Goal: Transaction & Acquisition: Purchase product/service

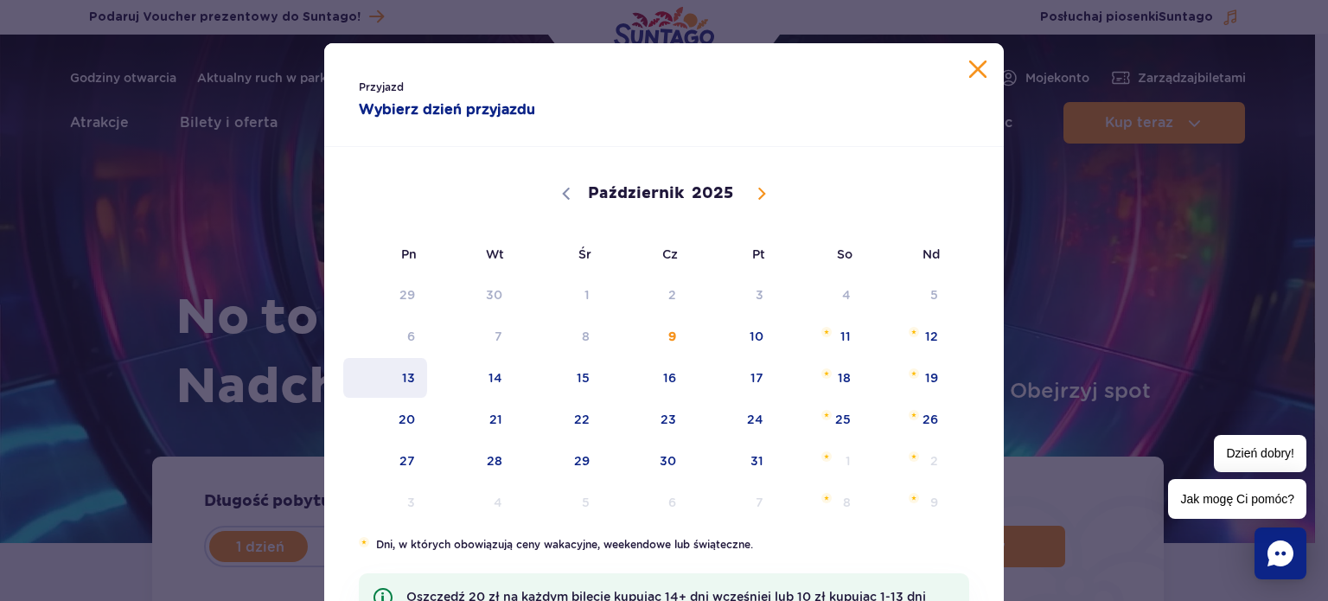
click at [418, 375] on span "13" at bounding box center [384, 378] width 87 height 40
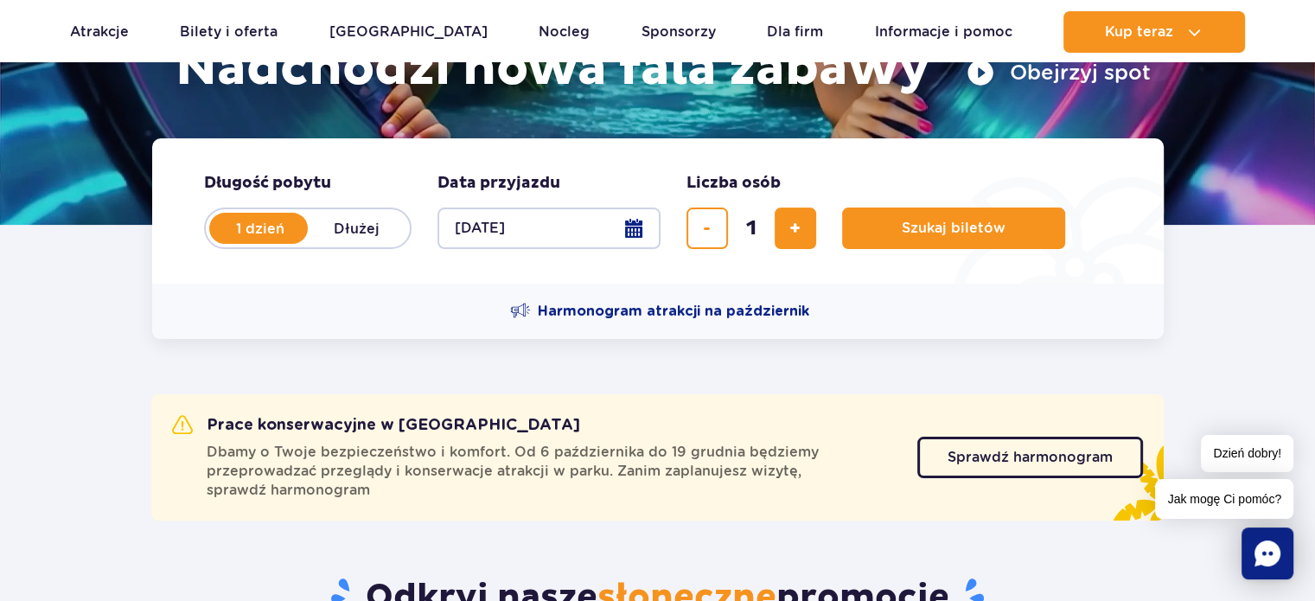
scroll to position [327, 0]
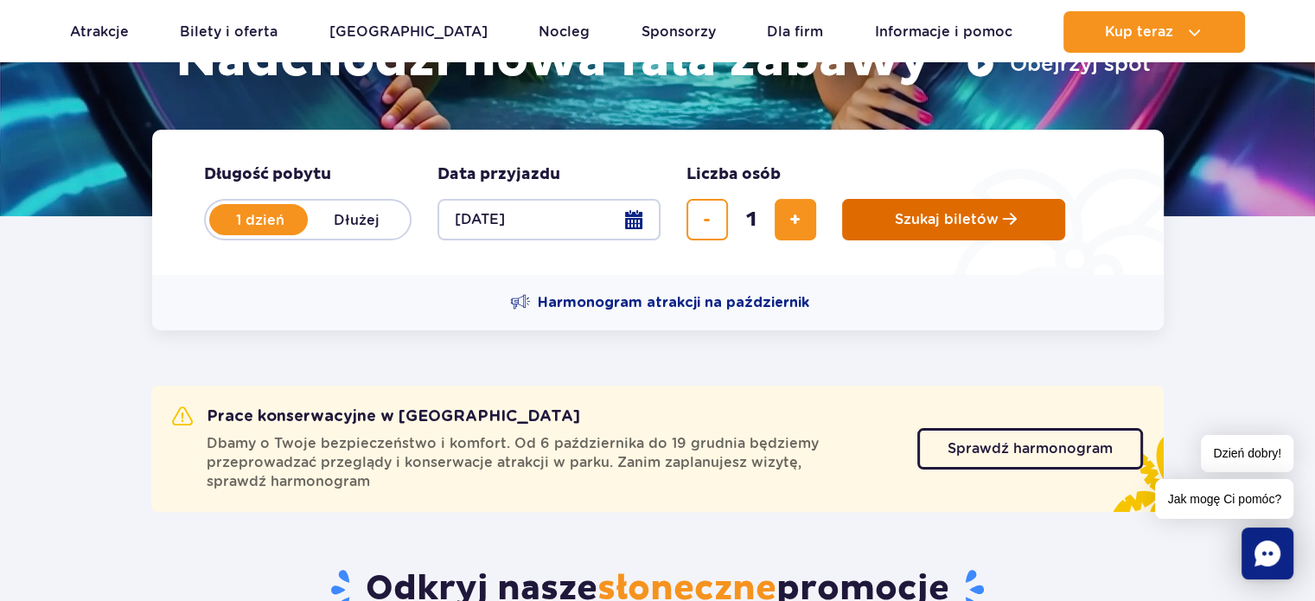
click at [959, 222] on span "Szukaj biletów" at bounding box center [947, 220] width 104 height 16
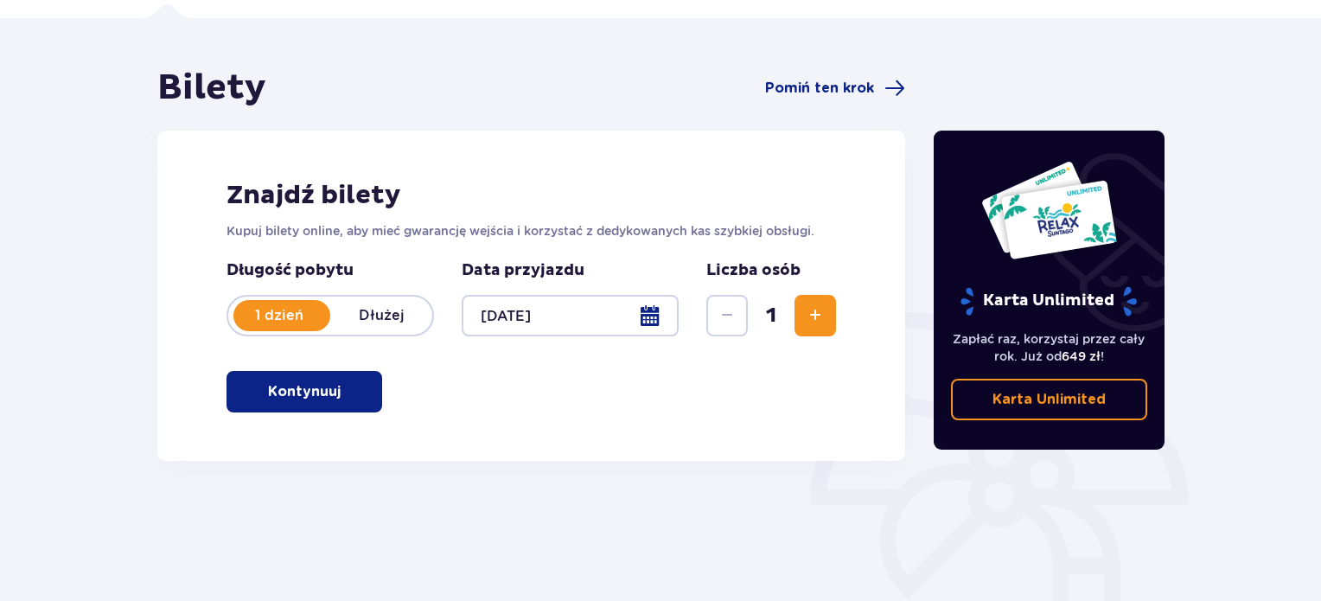
scroll to position [135, 0]
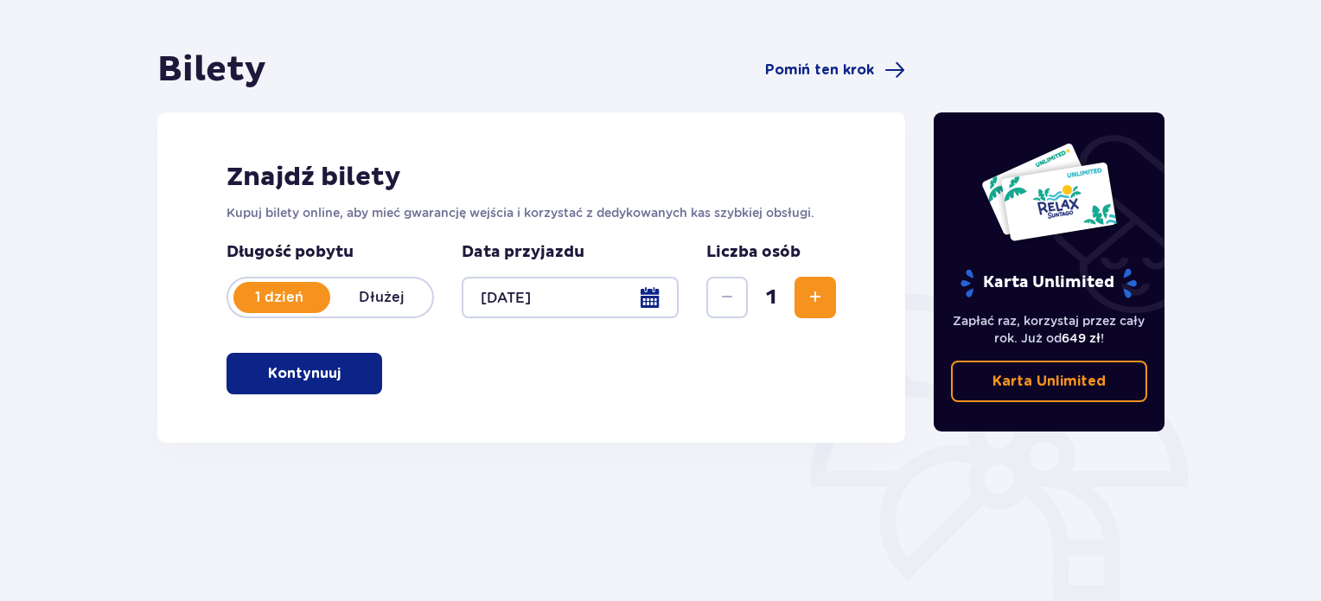
click at [268, 373] on p "Kontynuuj" at bounding box center [304, 373] width 73 height 19
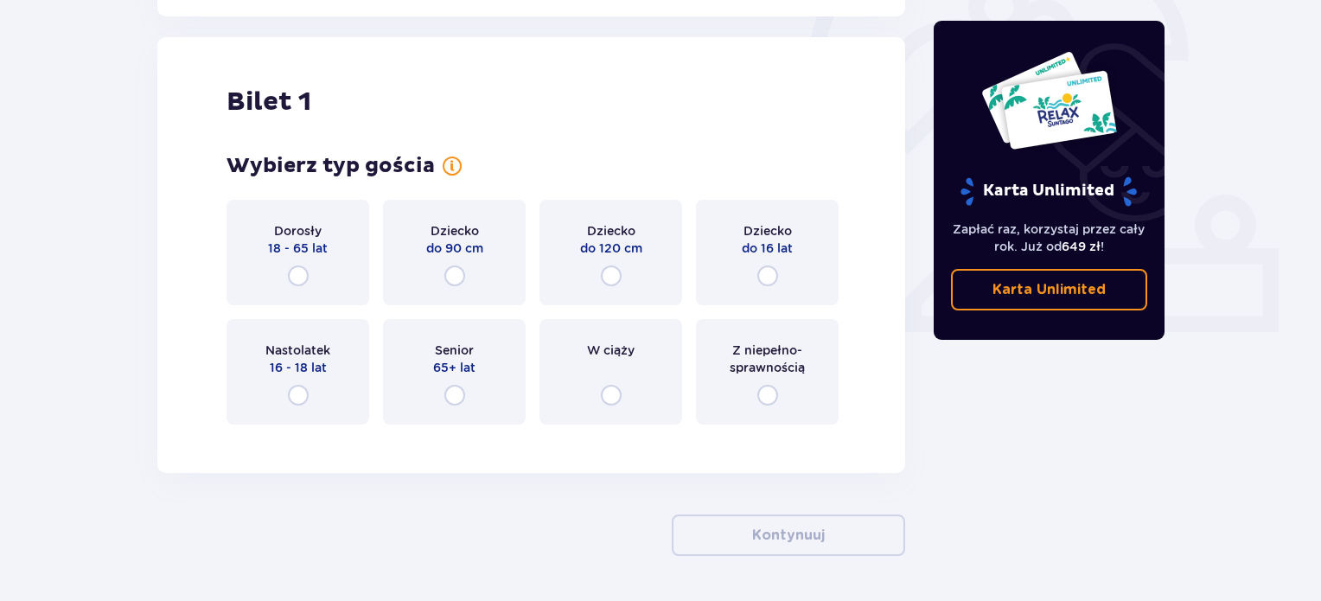
scroll to position [577, 0]
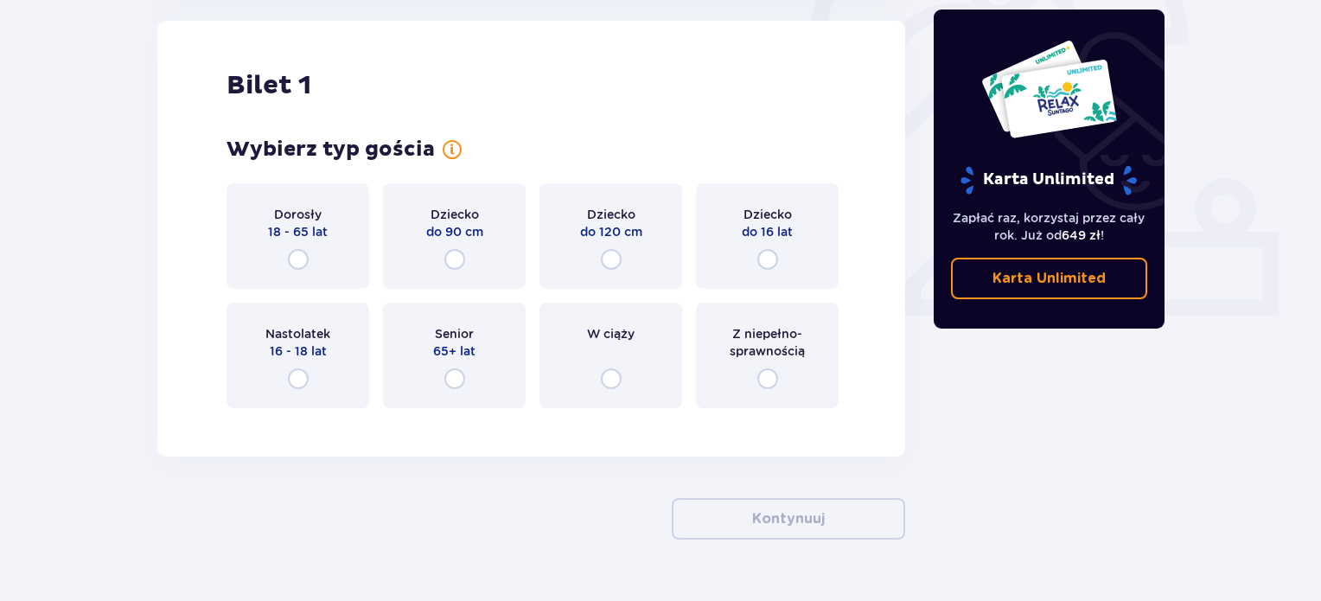
click at [420, 345] on div "Senior 65+ lat" at bounding box center [454, 355] width 143 height 105
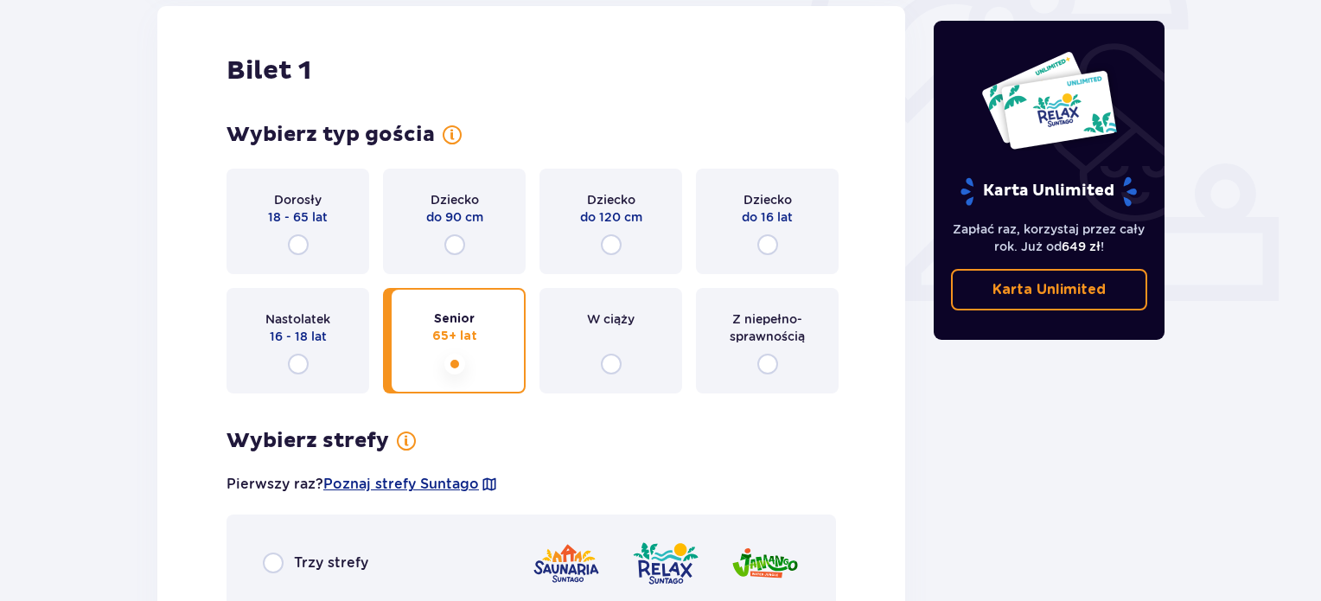
scroll to position [598, 0]
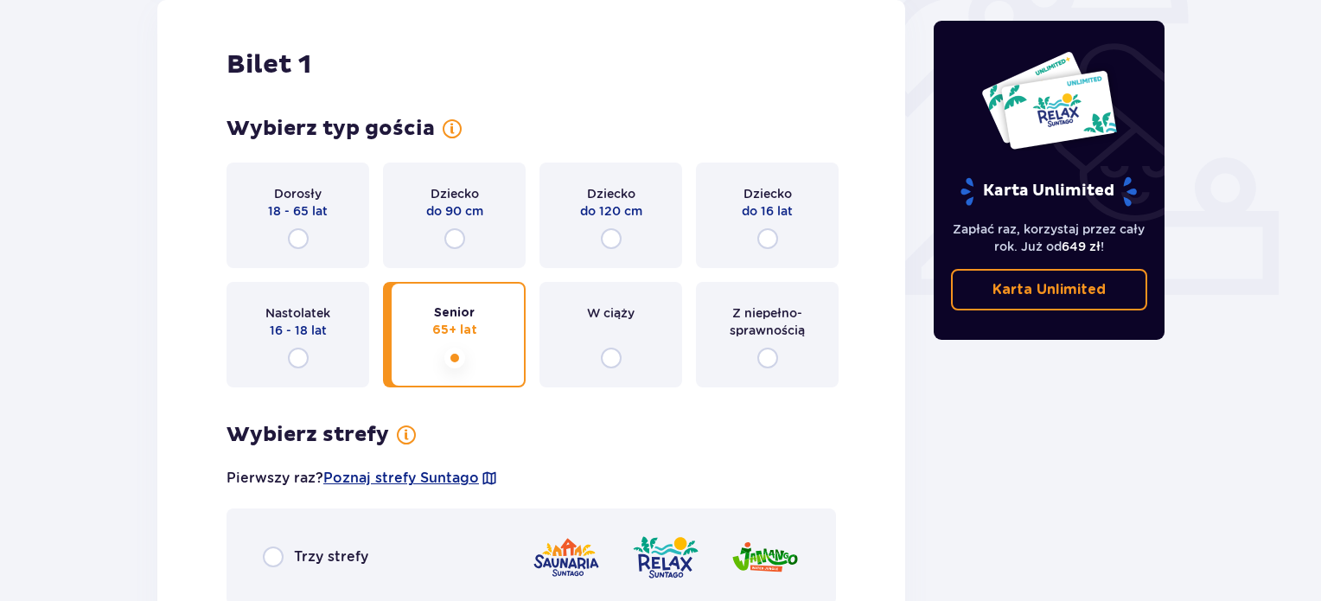
click at [340, 255] on div "Dorosły 18 - 65 lat" at bounding box center [297, 215] width 143 height 105
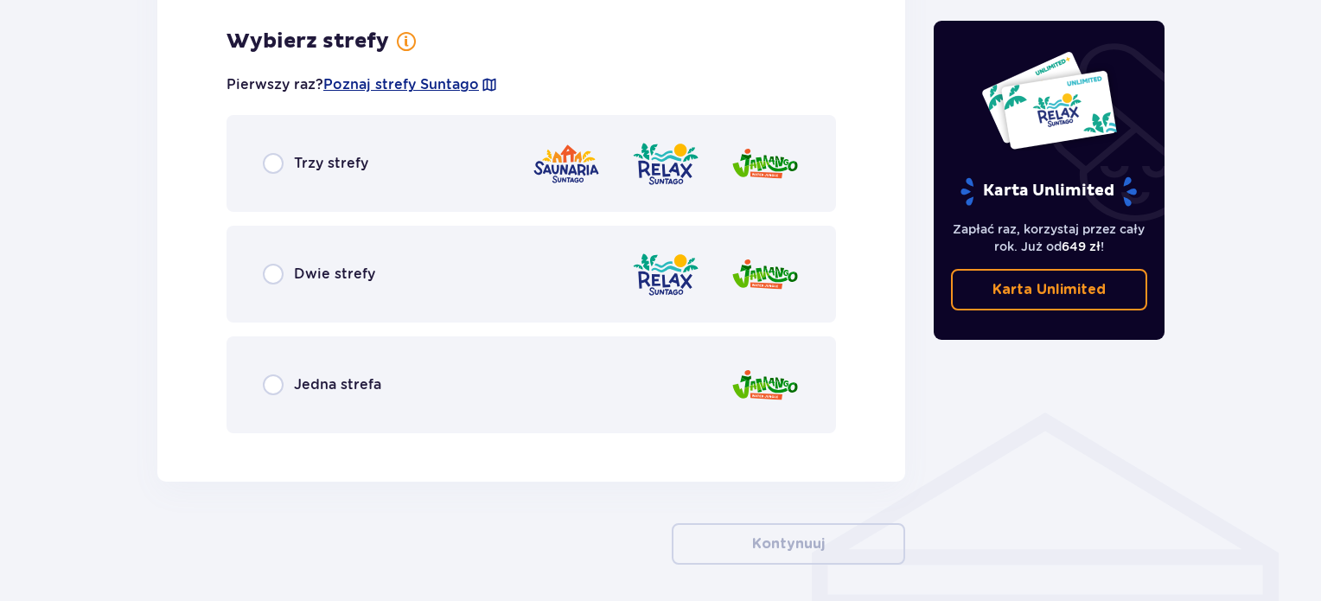
scroll to position [999, 0]
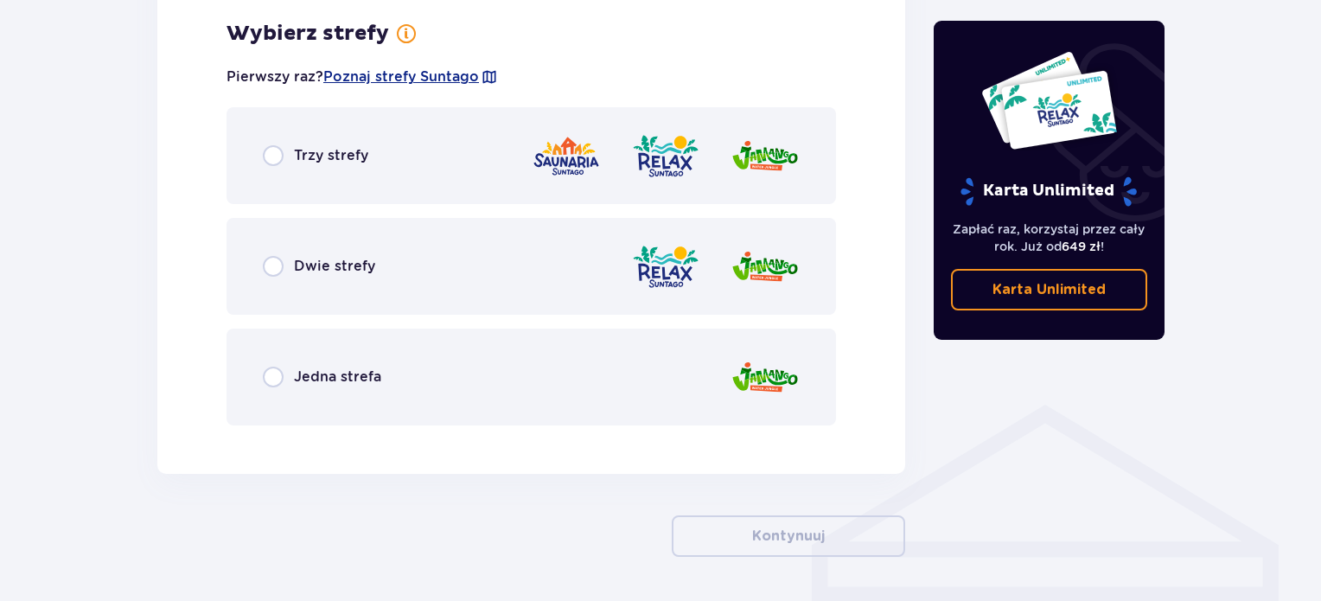
click at [476, 153] on div "Trzy strefy" at bounding box center [530, 155] width 609 height 97
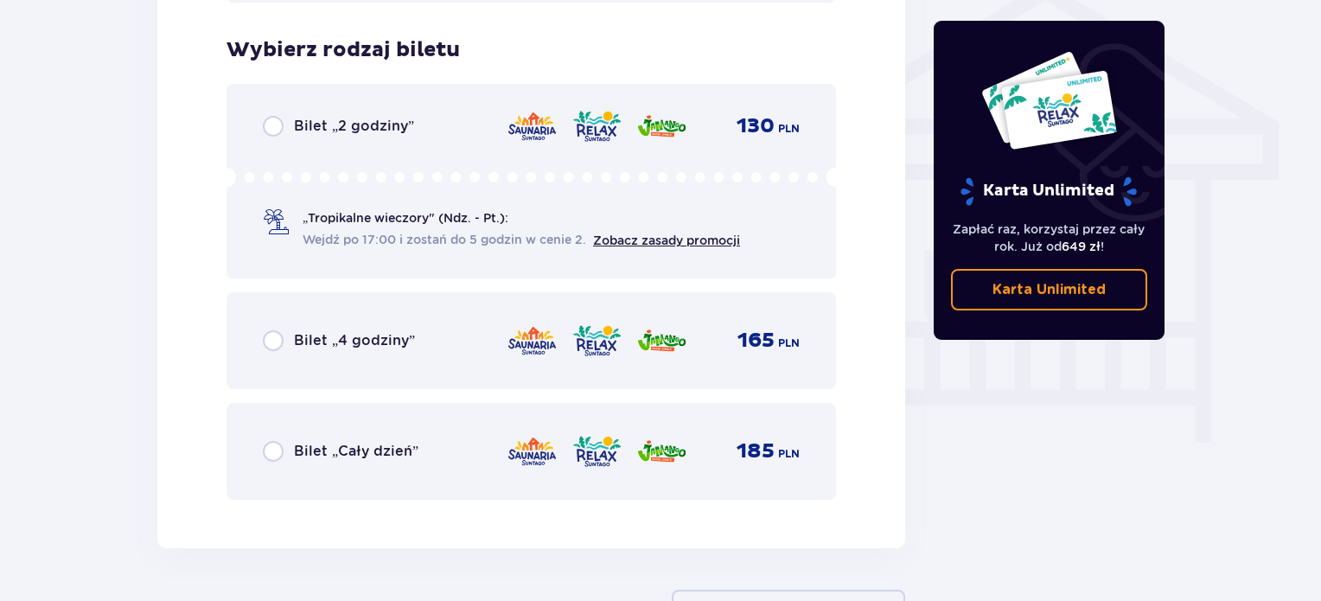
scroll to position [1438, 0]
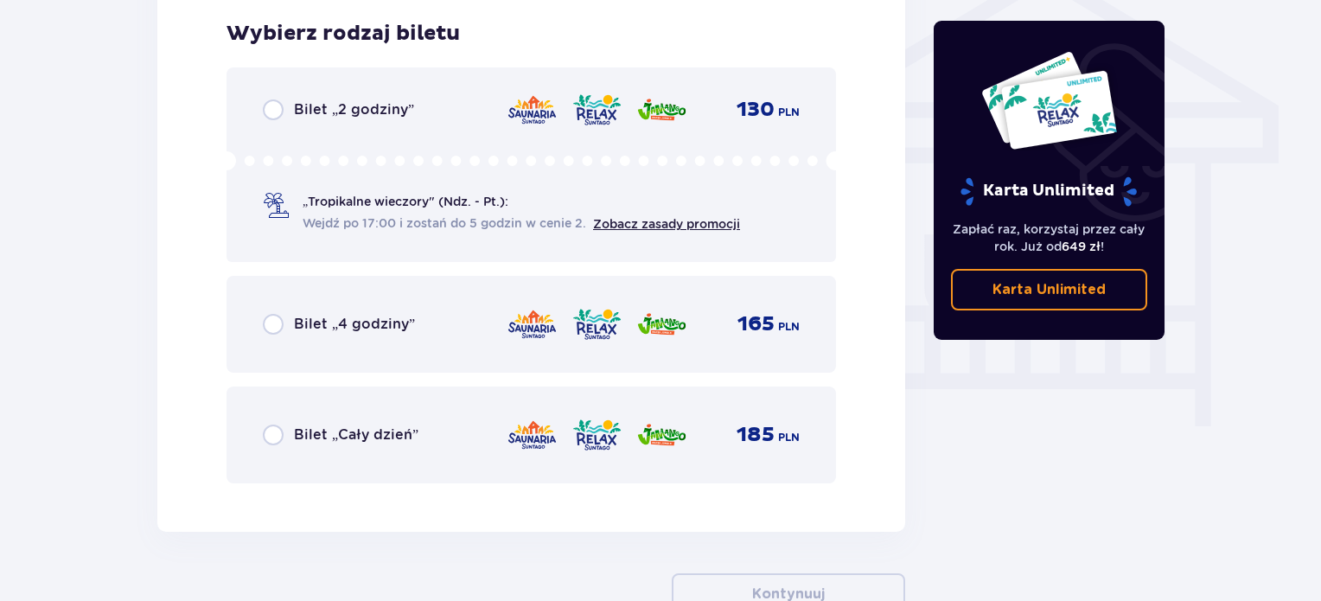
click at [465, 430] on div "Bilet „Cały dzień” 185 PLN" at bounding box center [531, 435] width 537 height 36
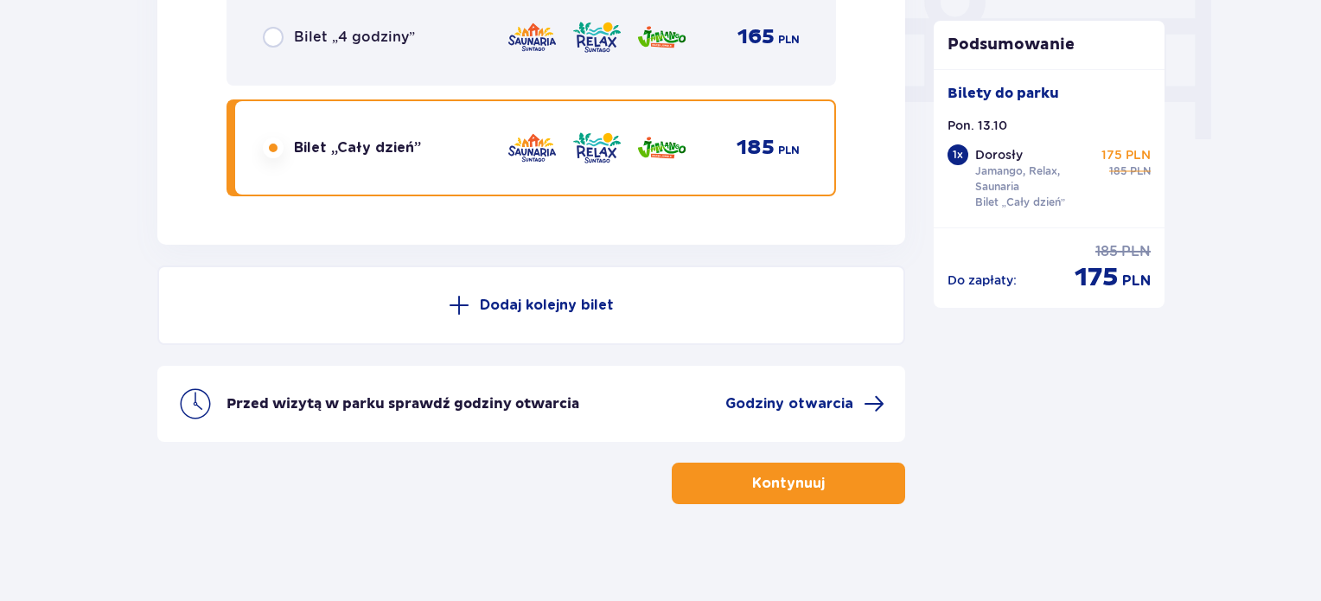
scroll to position [1731, 0]
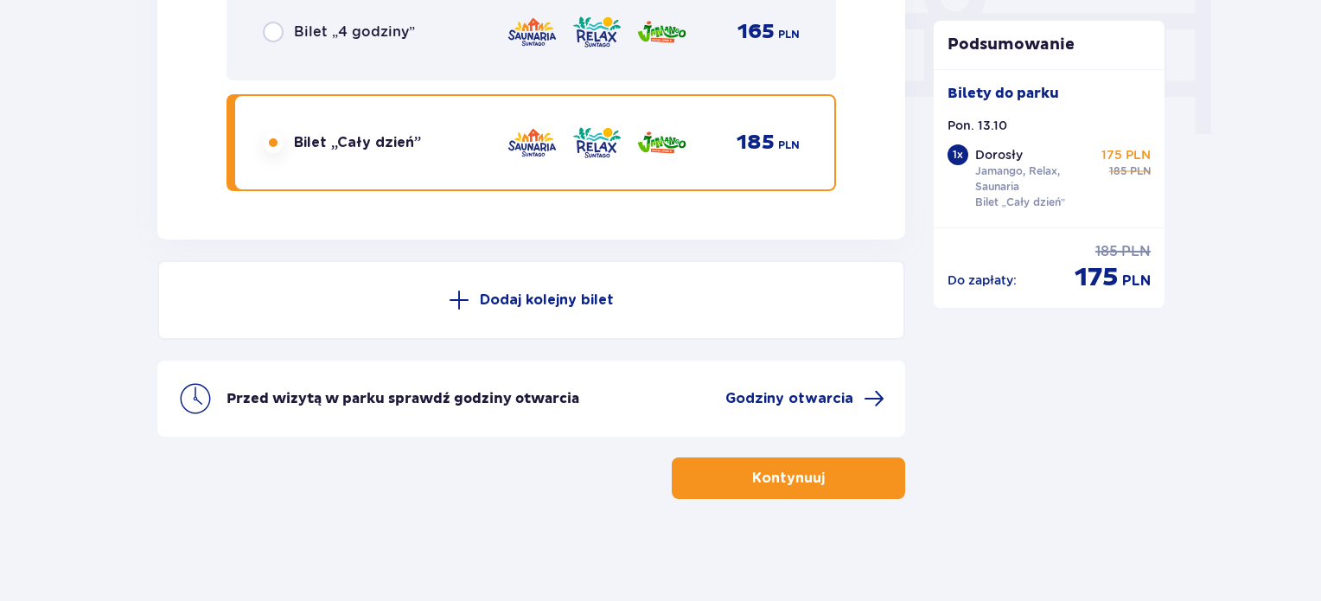
click at [752, 474] on p "Kontynuuj" at bounding box center [788, 478] width 73 height 19
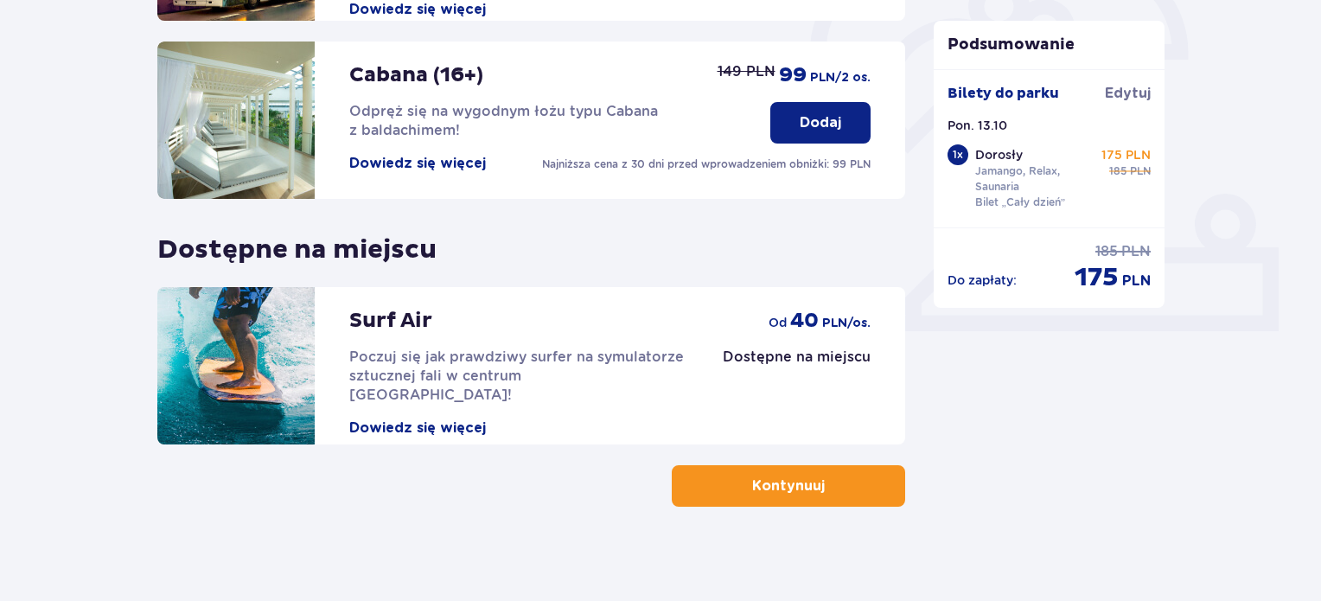
scroll to position [571, 0]
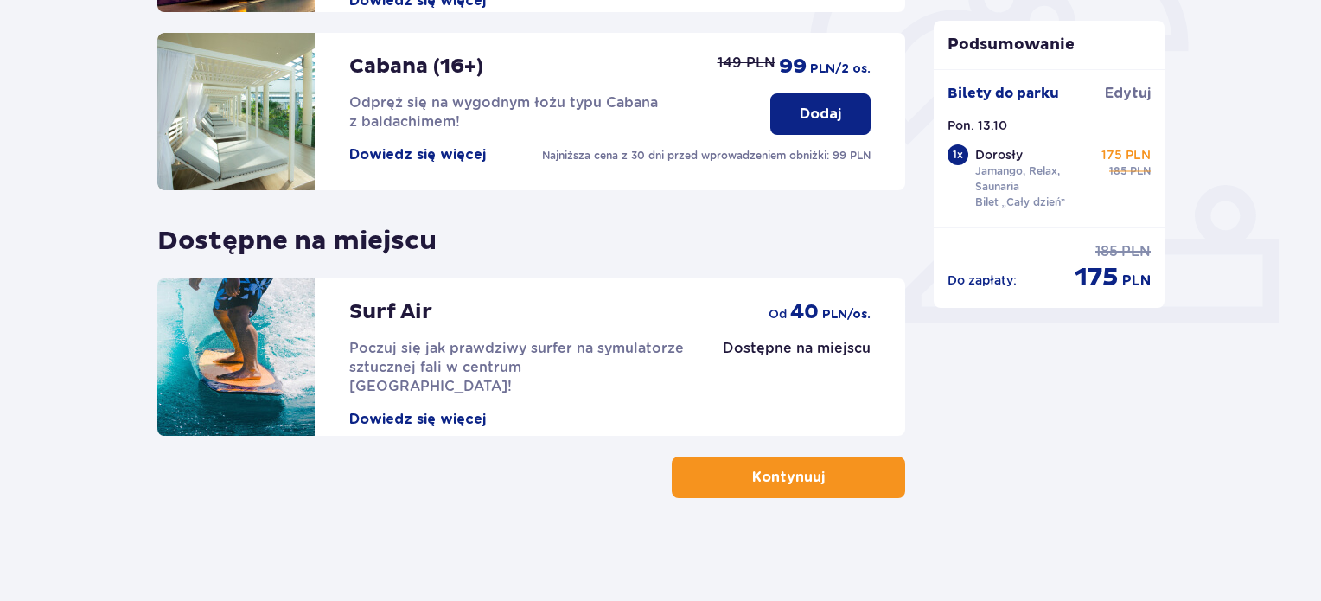
click at [755, 473] on p "Kontynuuj" at bounding box center [788, 477] width 73 height 19
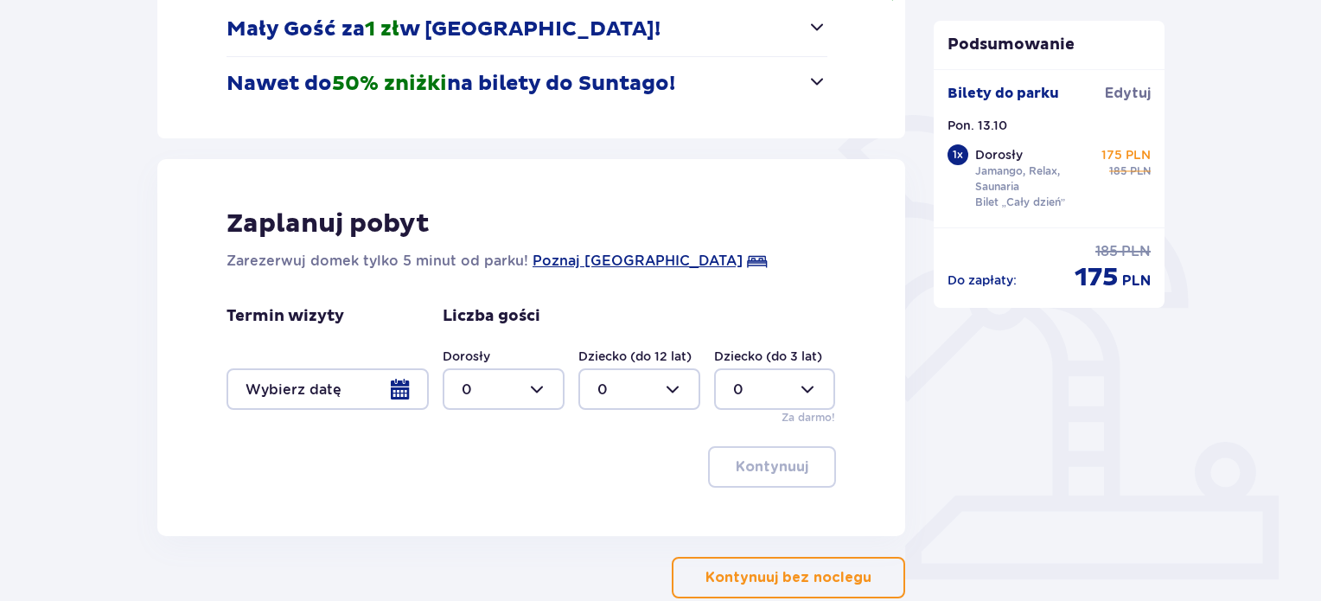
scroll to position [312, 0]
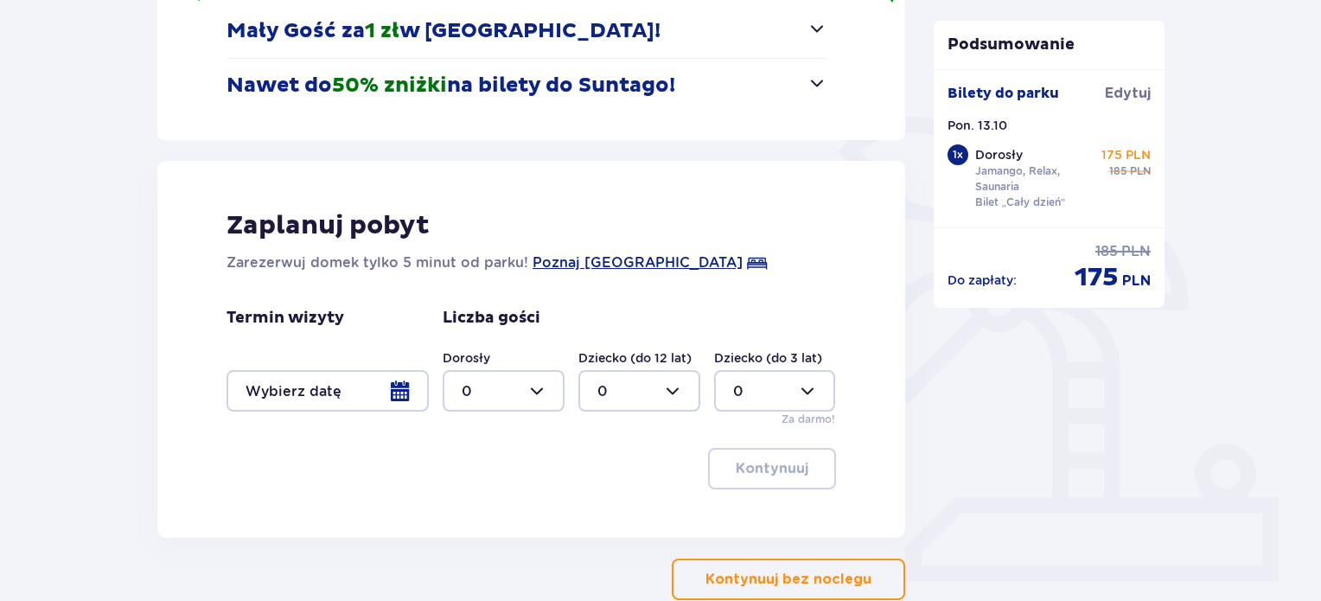
click at [864, 569] on span "button" at bounding box center [874, 579] width 21 height 21
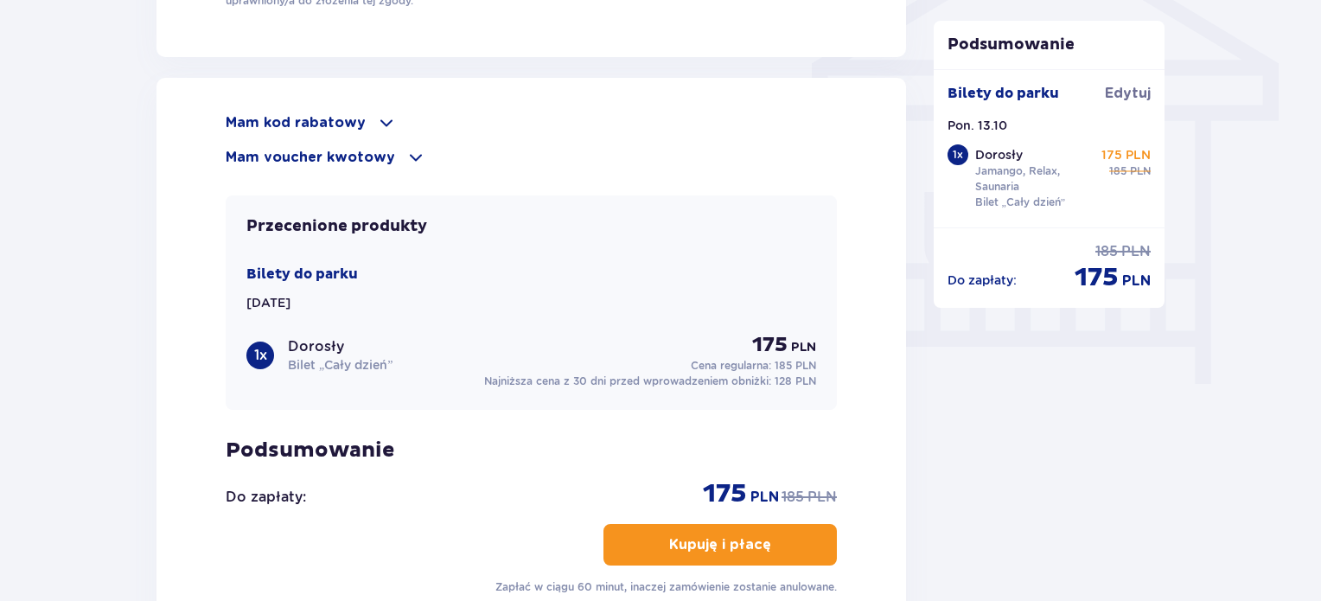
scroll to position [1494, 0]
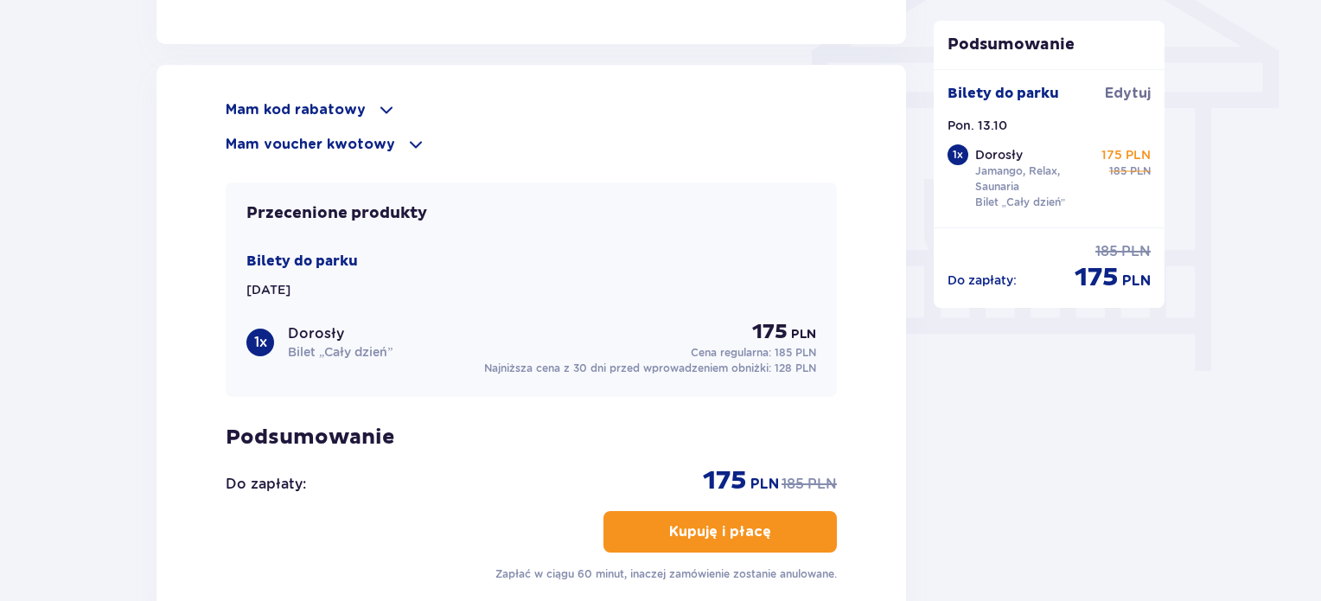
click at [336, 105] on p "Mam kod rabatowy" at bounding box center [296, 109] width 140 height 19
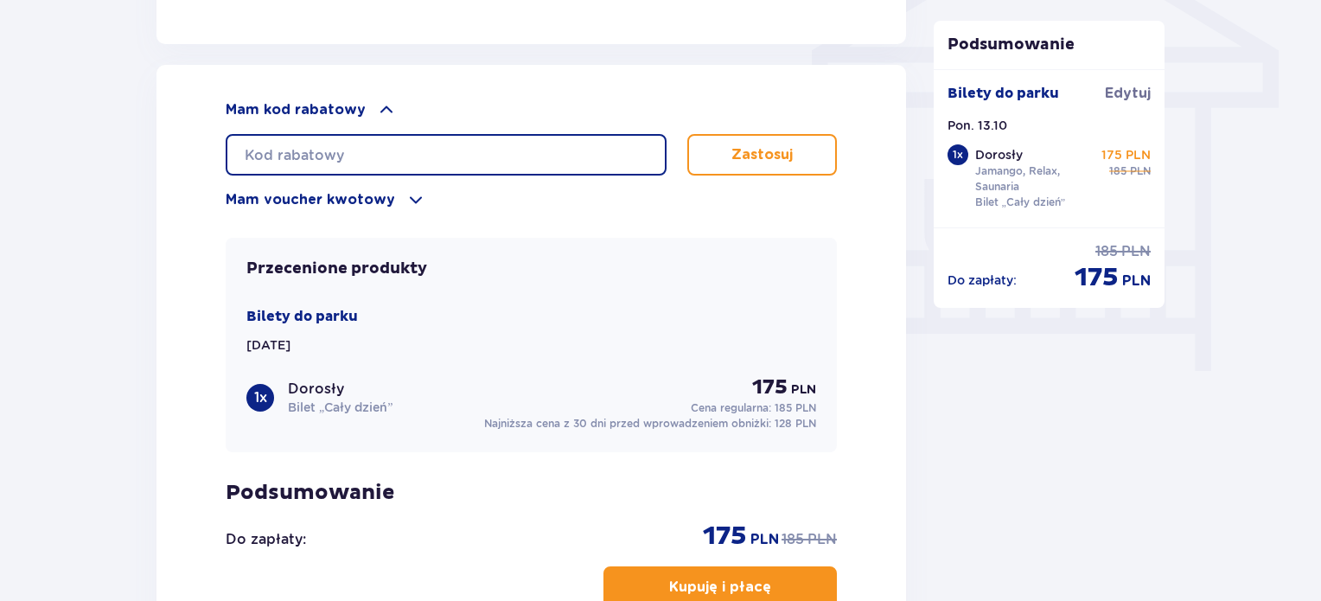
click at [367, 150] on input "text" at bounding box center [446, 154] width 441 height 41
type input "Student30"
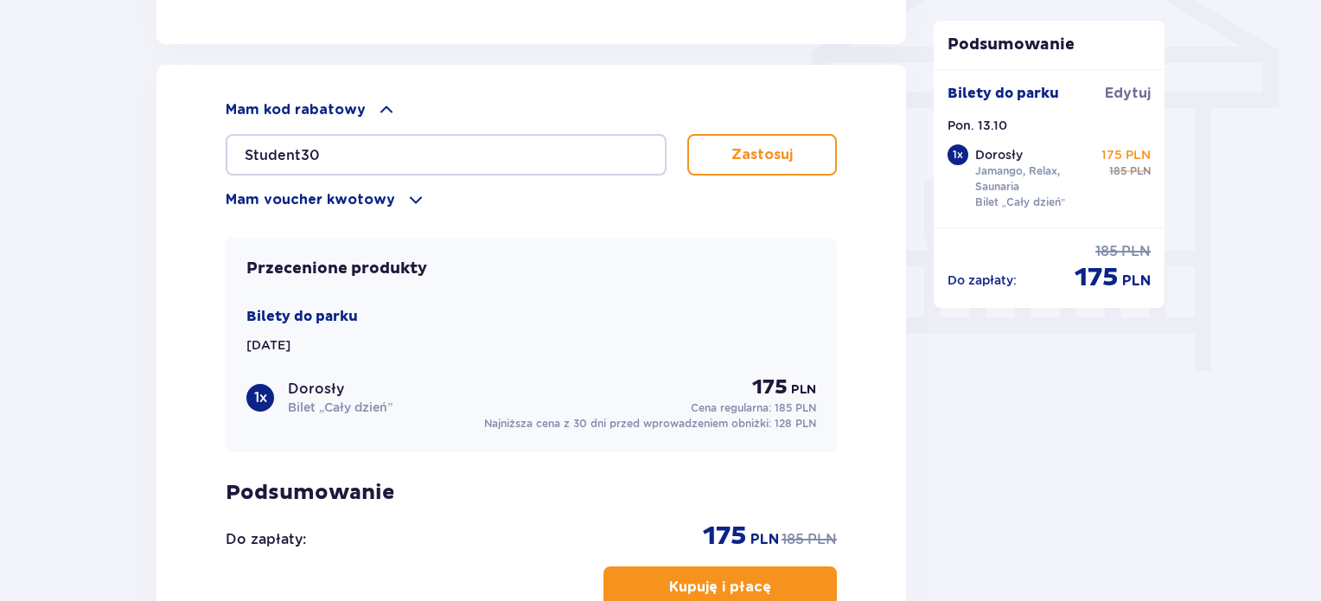
click at [749, 145] on p "Zastosuj" at bounding box center [761, 154] width 61 height 19
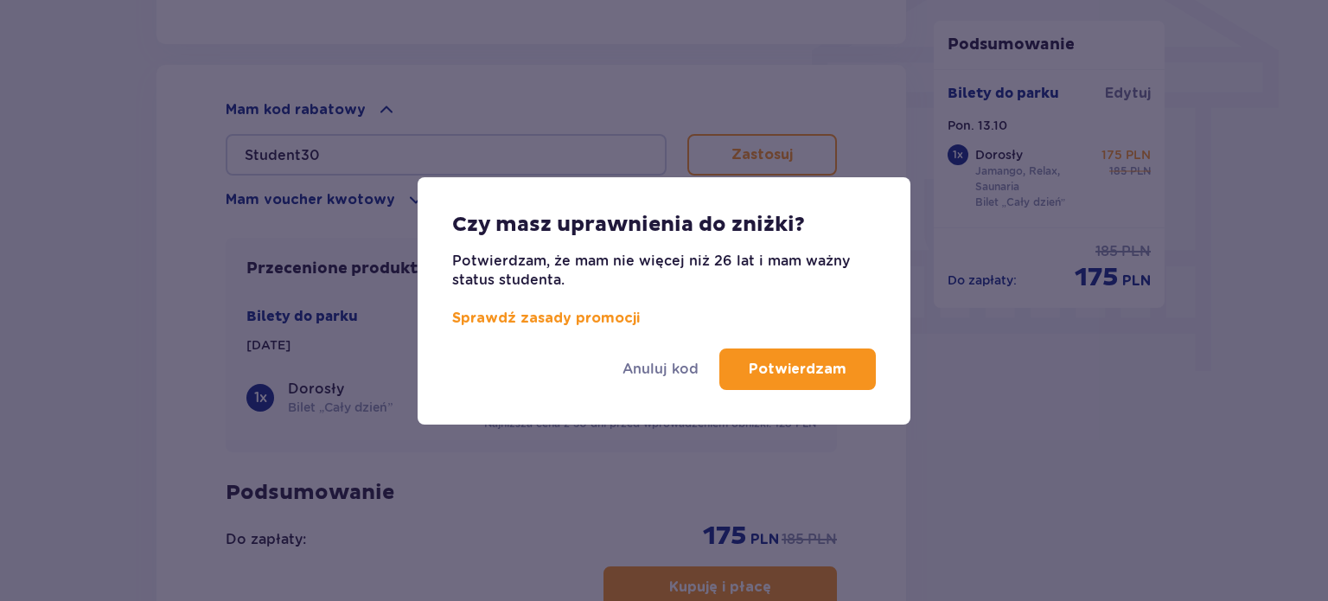
click at [768, 360] on p "Potwierdzam" at bounding box center [798, 369] width 98 height 19
